Goal: Information Seeking & Learning: Learn about a topic

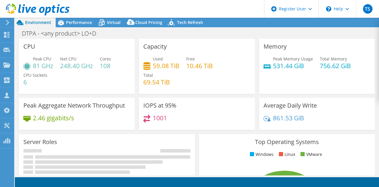
select select "USEast"
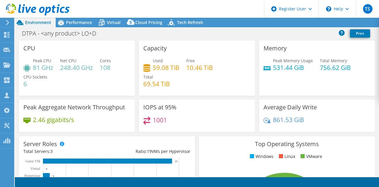
select select "USEast"
select select "USD"
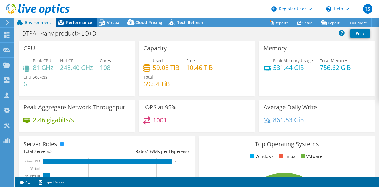
click at [79, 24] on span "Performance" at bounding box center [79, 23] width 26 height 6
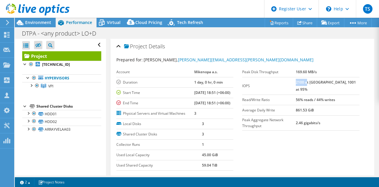
drag, startPoint x: 308, startPoint y: 81, endPoint x: 319, endPoint y: 81, distance: 11.0
click at [319, 81] on b "2100 at [GEOGRAPHIC_DATA], 1001 at 95%" at bounding box center [326, 86] width 60 height 12
copy b "2100 a"
click at [51, 20] on span "Environment" at bounding box center [38, 23] width 26 height 6
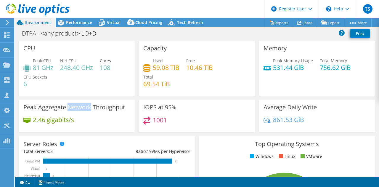
drag, startPoint x: 68, startPoint y: 107, endPoint x: 91, endPoint y: 107, distance: 22.5
click at [91, 107] on h3 "Peak Aggregate Network Throughput" at bounding box center [74, 107] width 102 height 7
click at [67, 23] on span "Performance" at bounding box center [79, 23] width 26 height 6
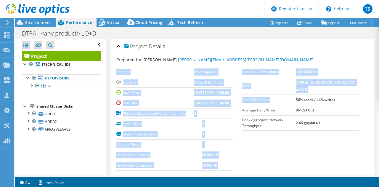
drag, startPoint x: 237, startPoint y: 90, endPoint x: 308, endPoint y: 94, distance: 70.9
click at [308, 94] on section "Prepared for: [PERSON_NAME], [PERSON_NAME][EMAIL_ADDRESS][PERSON_NAME][DOMAIN_N…" at bounding box center [243, 122] width 253 height 131
click at [296, 97] on label "Read/Write Ratio" at bounding box center [269, 100] width 54 height 6
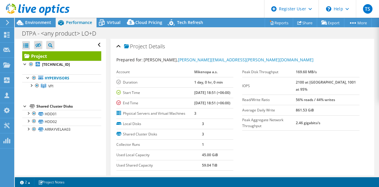
drag, startPoint x: 307, startPoint y: 92, endPoint x: 286, endPoint y: 92, distance: 20.8
click at [291, 97] on label "Read/Write Ratio" at bounding box center [269, 100] width 54 height 6
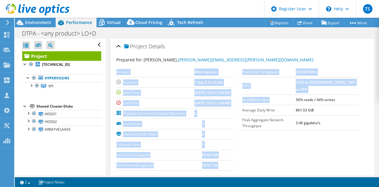
drag, startPoint x: 277, startPoint y: 92, endPoint x: 239, endPoint y: 92, distance: 38.2
click at [239, 92] on section "Prepared for: [PERSON_NAME], [PERSON_NAME][EMAIL_ADDRESS][PERSON_NAME][DOMAIN_N…" at bounding box center [243, 122] width 253 height 131
click at [242, 97] on label "Read/Write Ratio" at bounding box center [269, 100] width 54 height 6
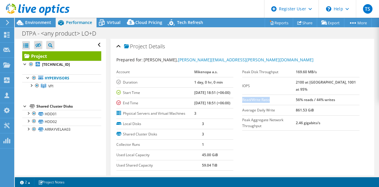
drag, startPoint x: 241, startPoint y: 92, endPoint x: 267, endPoint y: 92, distance: 26.7
click at [267, 97] on label "Read/Write Ratio" at bounding box center [269, 100] width 54 height 6
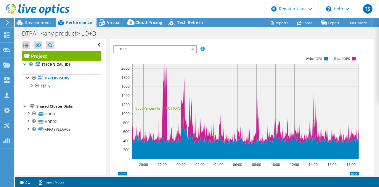
scroll to position [178, 0]
click at [164, 53] on span "IOPS" at bounding box center [155, 49] width 76 height 7
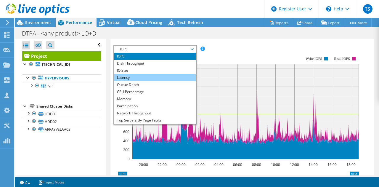
click at [157, 81] on li "Latency" at bounding box center [155, 77] width 82 height 7
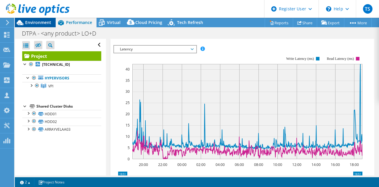
click at [31, 24] on span "Environment" at bounding box center [38, 23] width 26 height 6
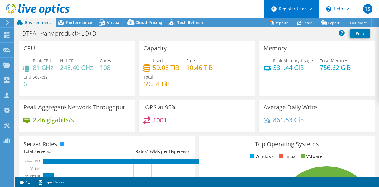
scroll to position [177, 0]
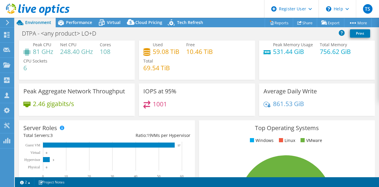
scroll to position [0, 0]
